Goal: Find specific page/section: Find specific page/section

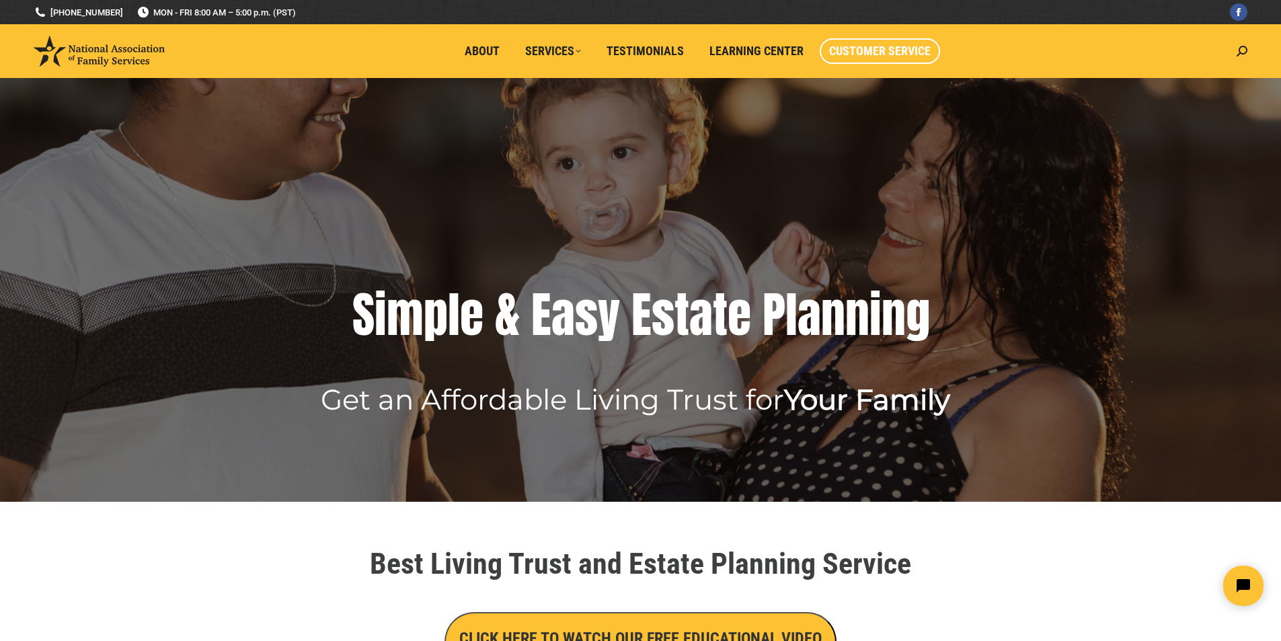
click at [871, 52] on span "Customer Service" at bounding box center [880, 51] width 102 height 15
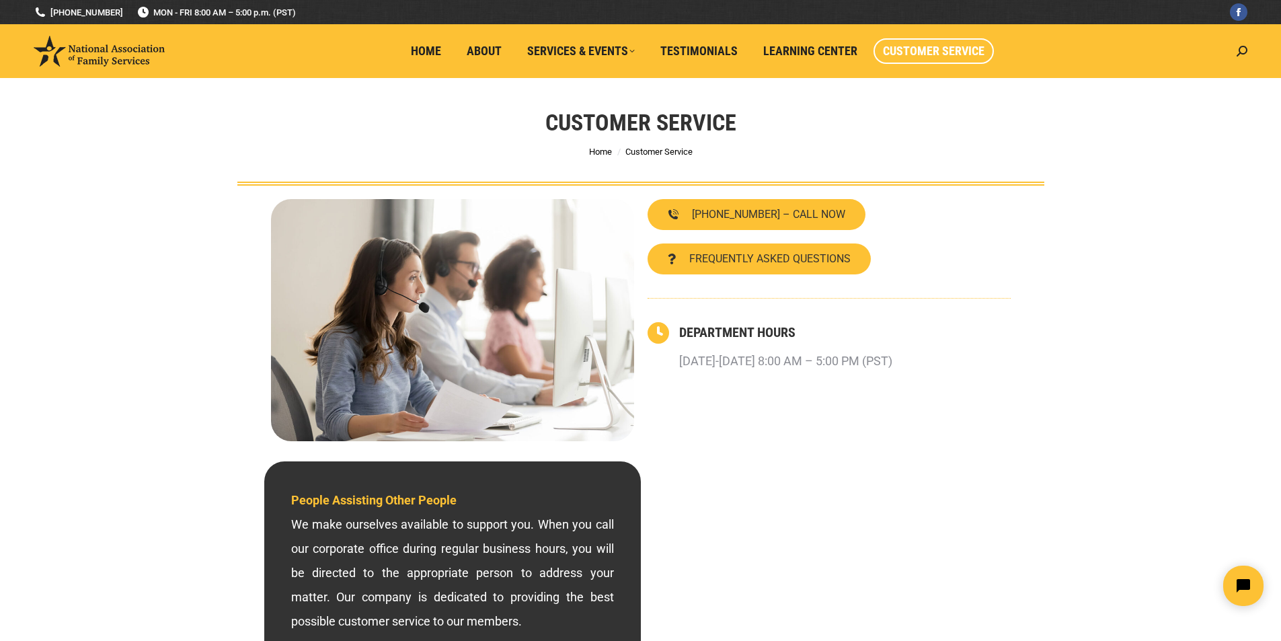
click at [877, 42] on link "Customer Service" at bounding box center [934, 51] width 120 height 26
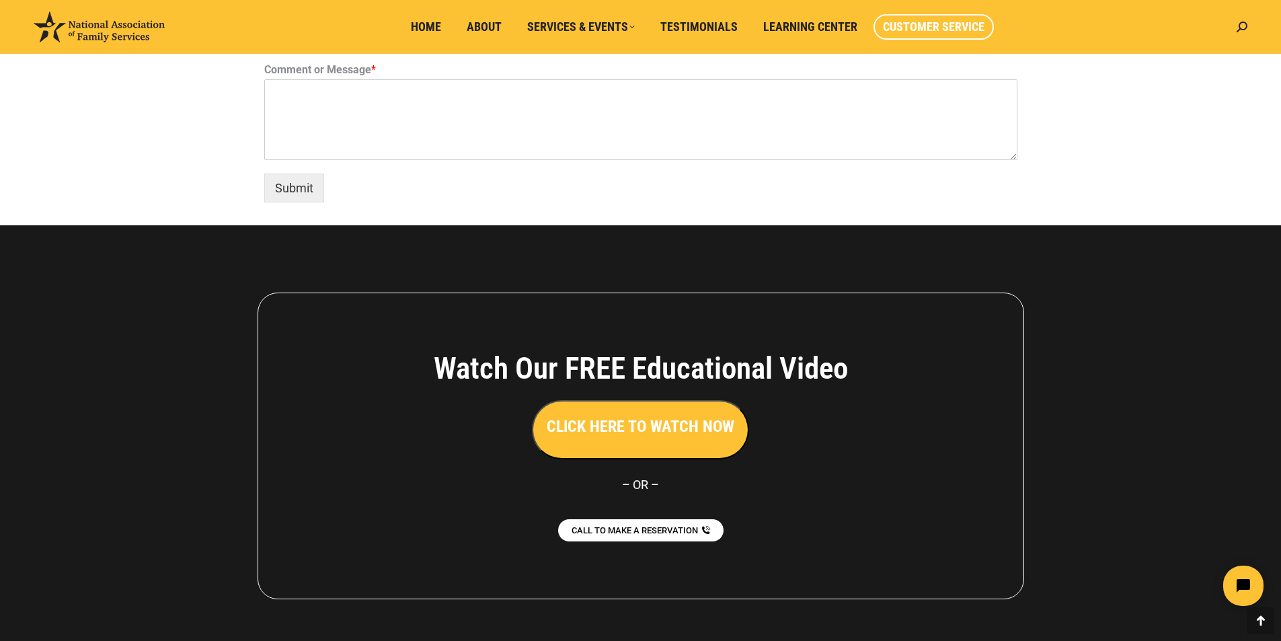
scroll to position [1110, 0]
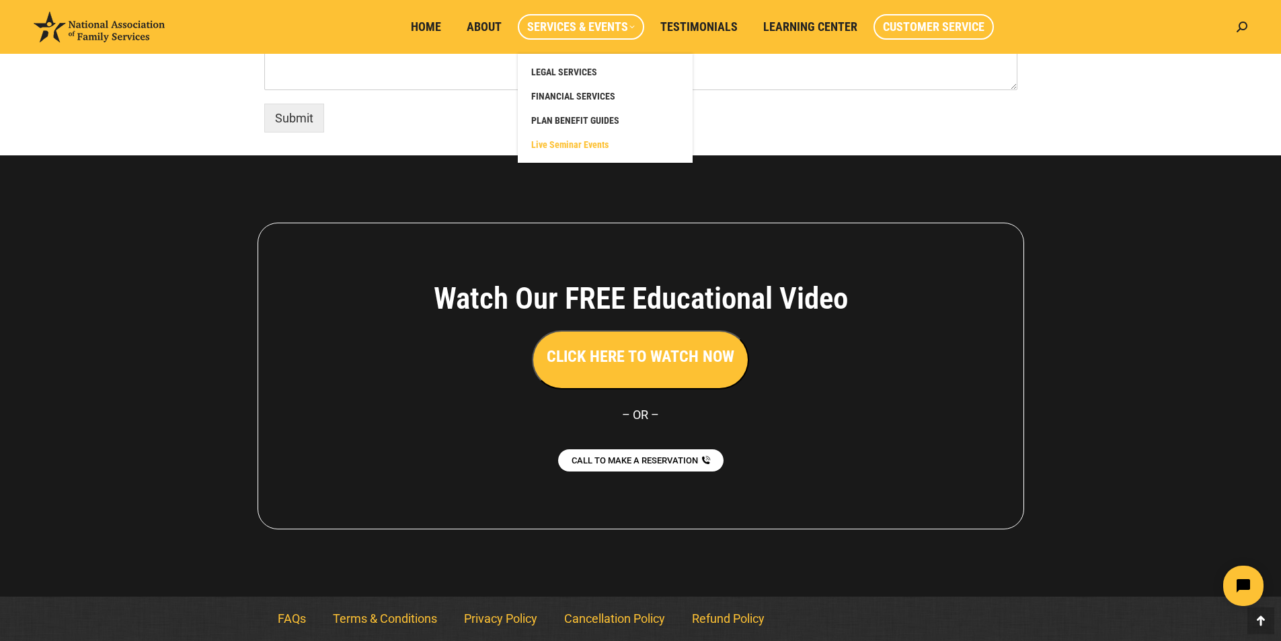
click at [571, 142] on span "Live Seminar Events" at bounding box center [569, 145] width 77 height 12
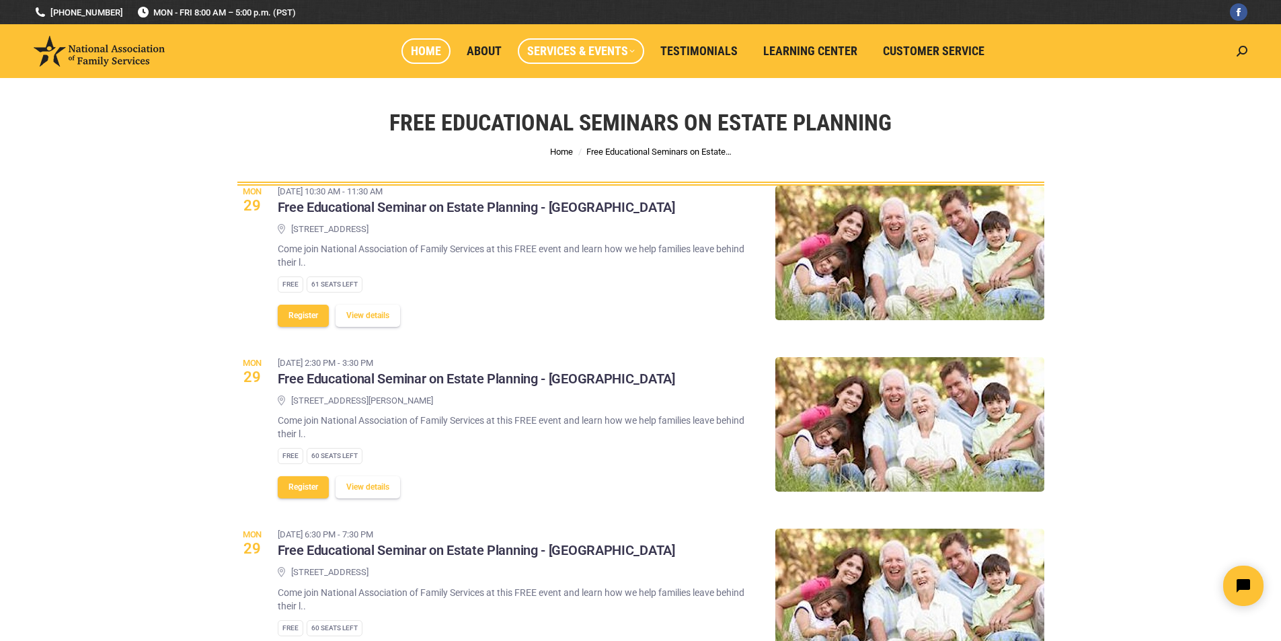
click at [424, 45] on span "Home" at bounding box center [426, 51] width 30 height 15
